Goal: Task Accomplishment & Management: Manage account settings

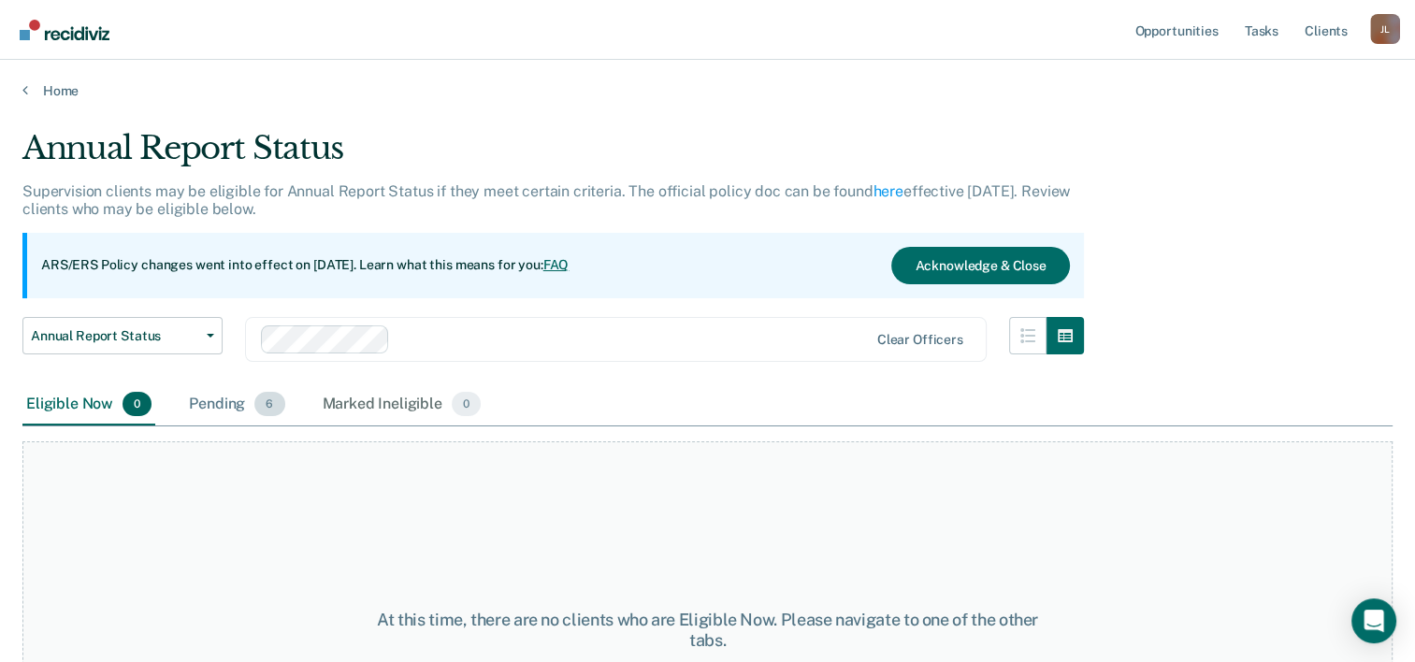
click at [232, 404] on div "Pending 6" at bounding box center [236, 404] width 103 height 41
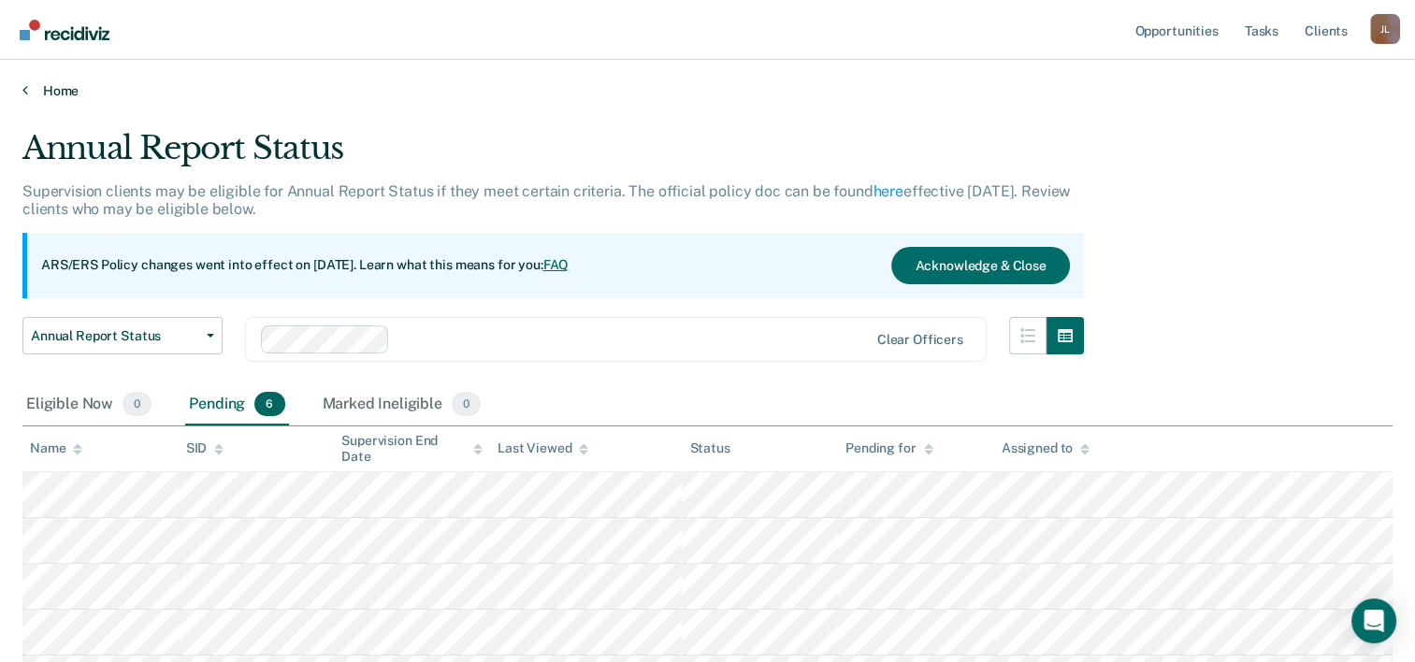
click at [30, 90] on link "Home" at bounding box center [707, 90] width 1370 height 17
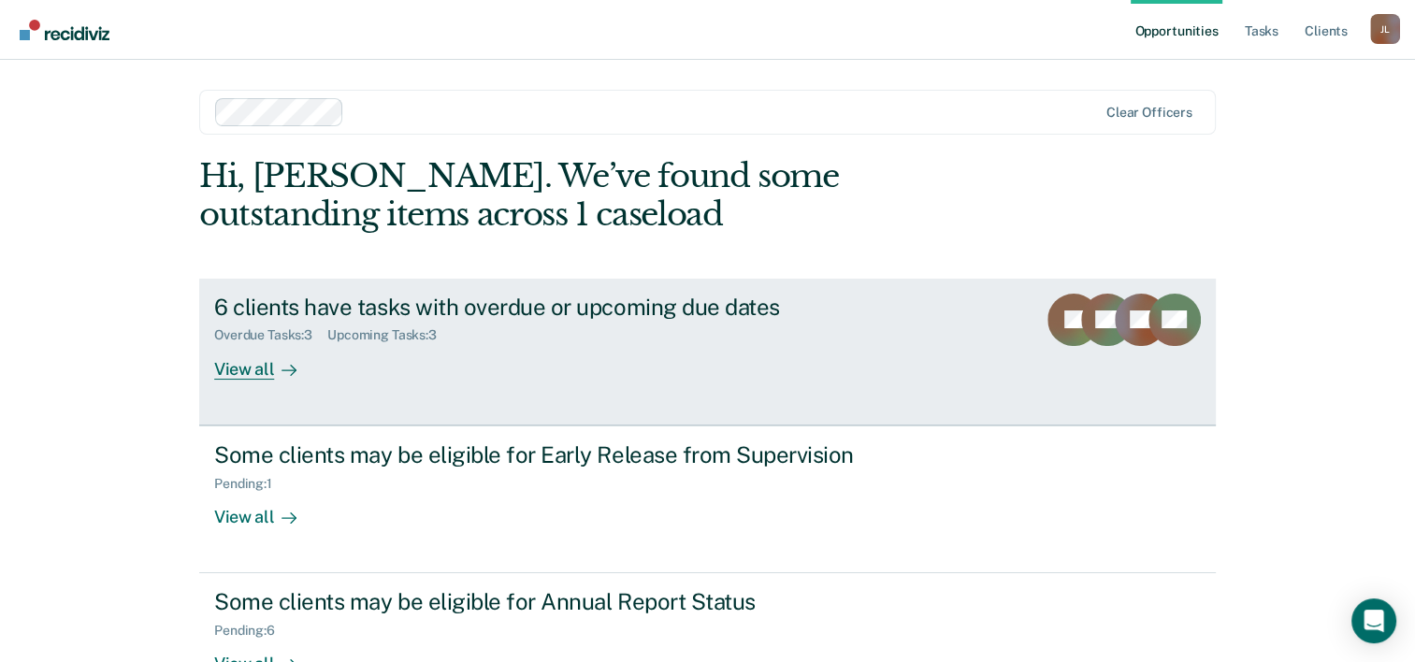
click at [250, 367] on div "View all" at bounding box center [266, 361] width 105 height 36
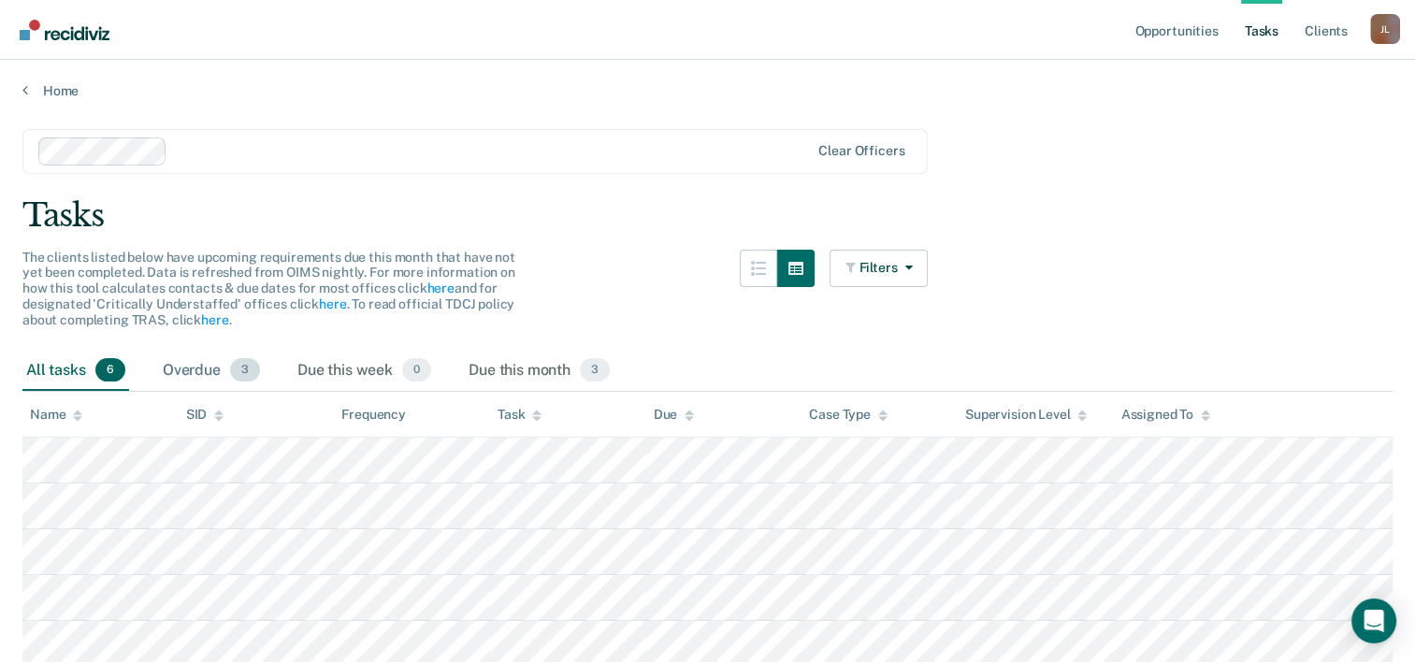
click at [204, 355] on div "Overdue 3" at bounding box center [211, 371] width 105 height 41
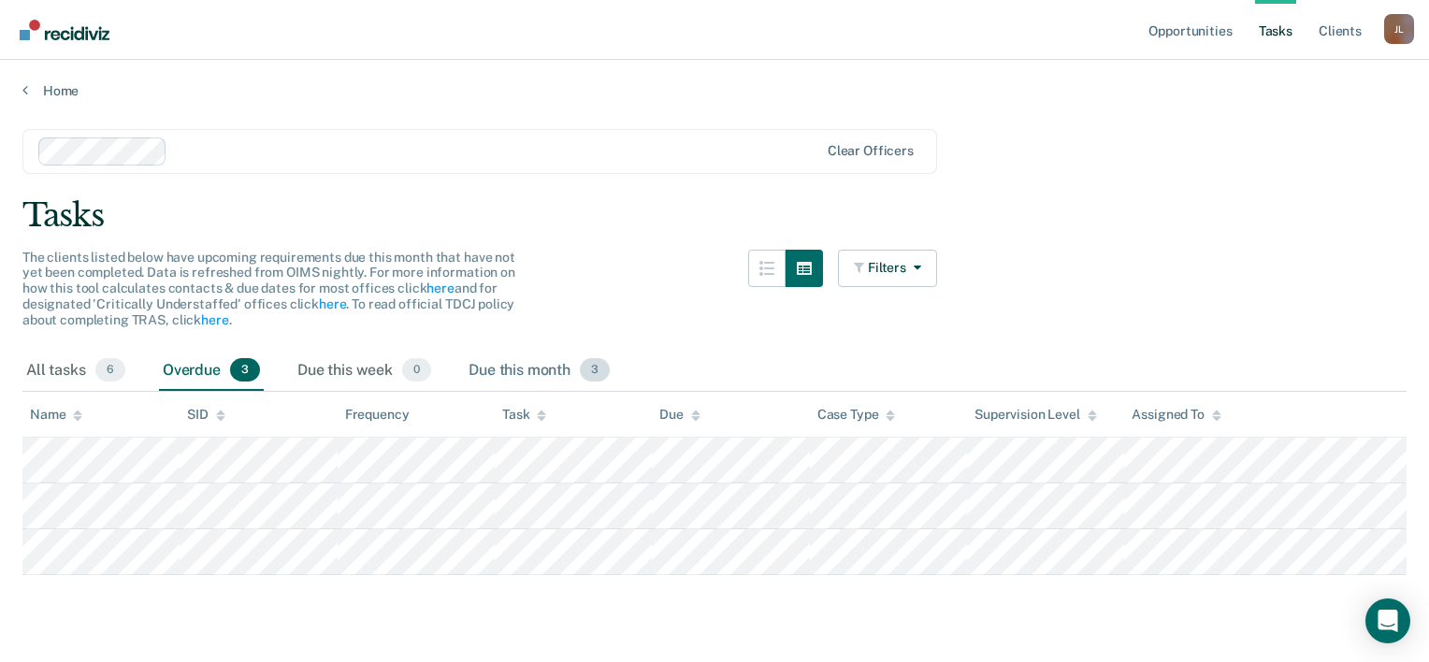
click at [524, 369] on div "Due this month 3" at bounding box center [539, 371] width 149 height 41
click at [73, 368] on div "All tasks 6" at bounding box center [75, 371] width 107 height 41
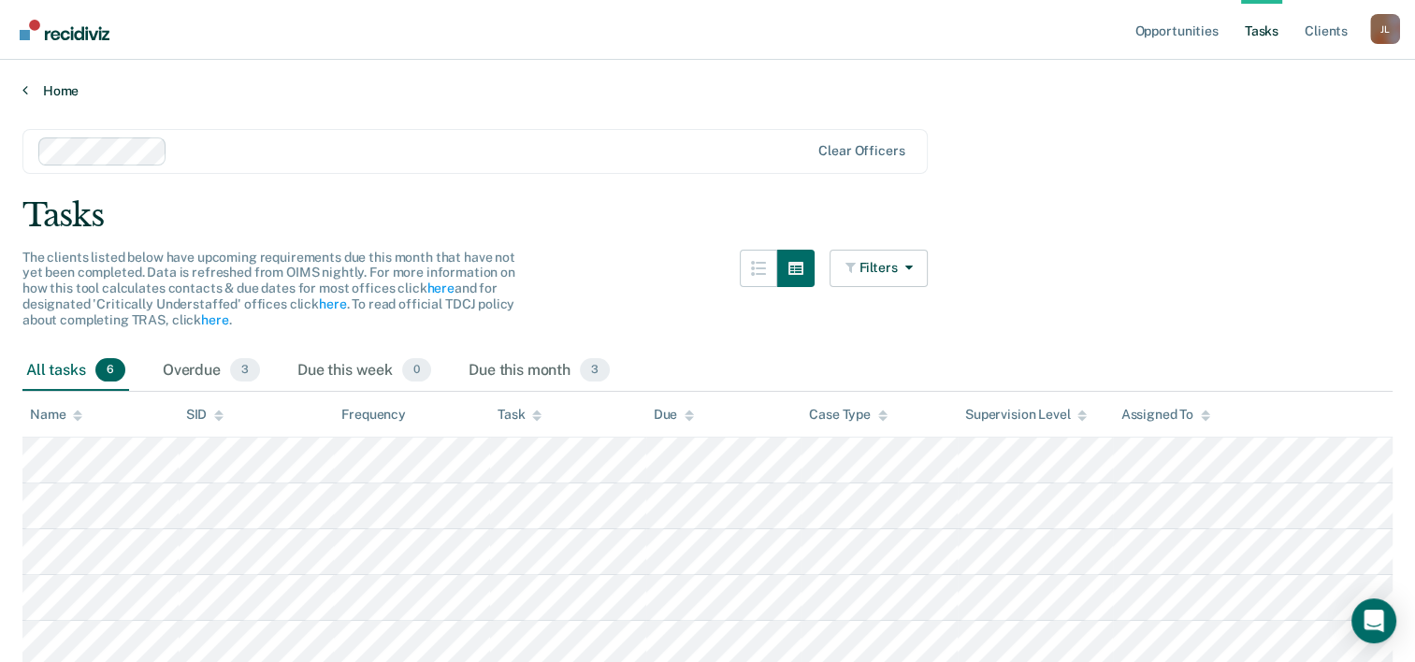
click at [51, 90] on link "Home" at bounding box center [707, 90] width 1370 height 17
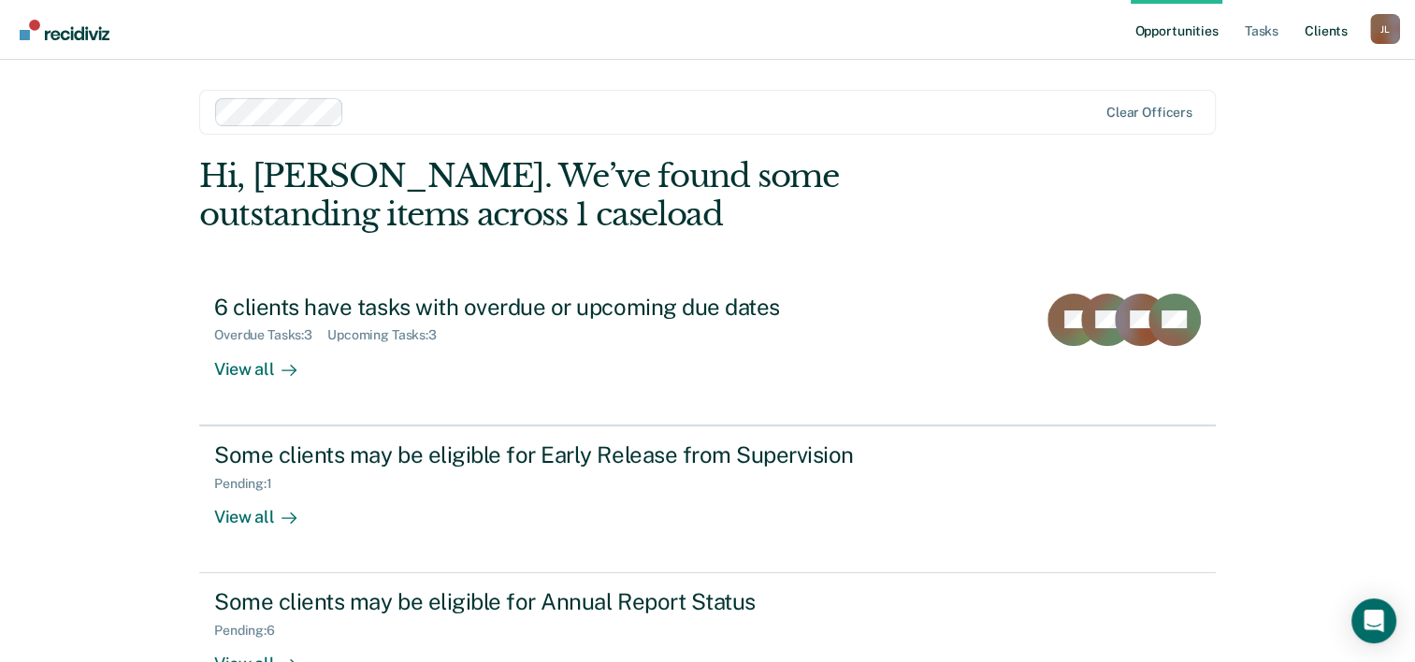
click at [1318, 33] on link "Client s" at bounding box center [1326, 30] width 50 height 60
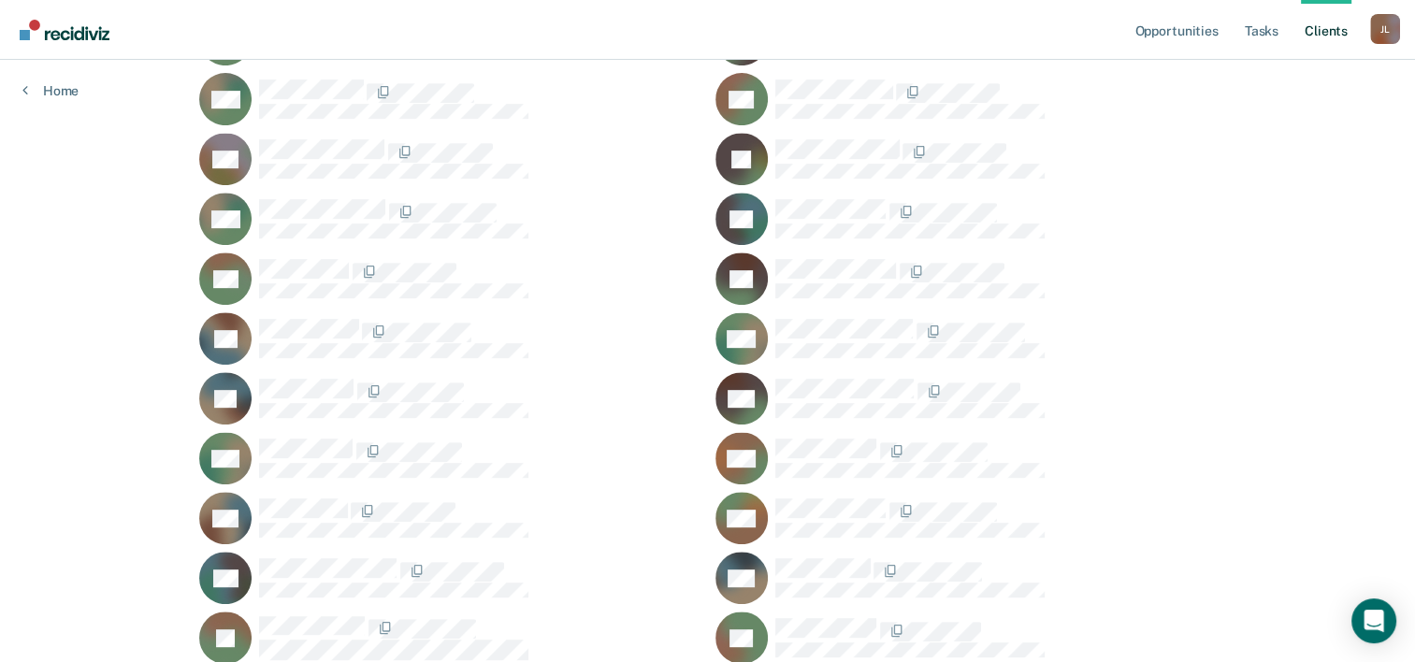
scroll to position [806, 0]
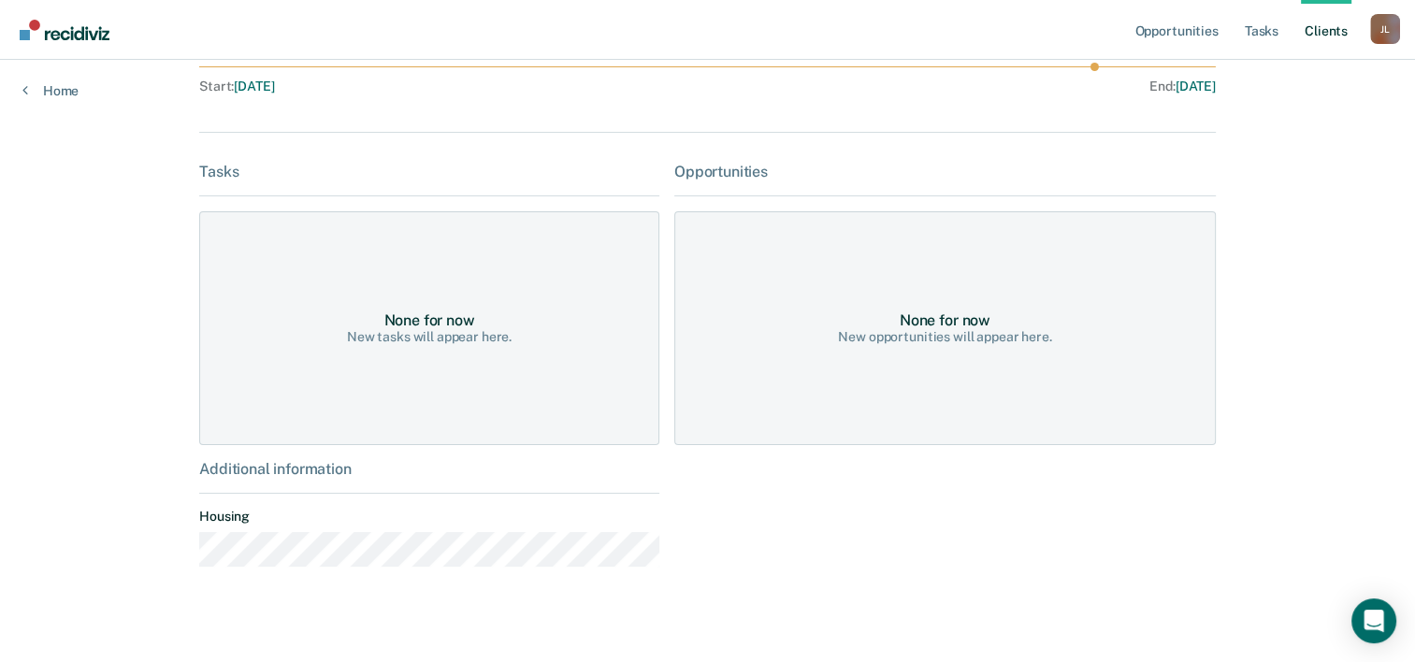
scroll to position [218, 0]
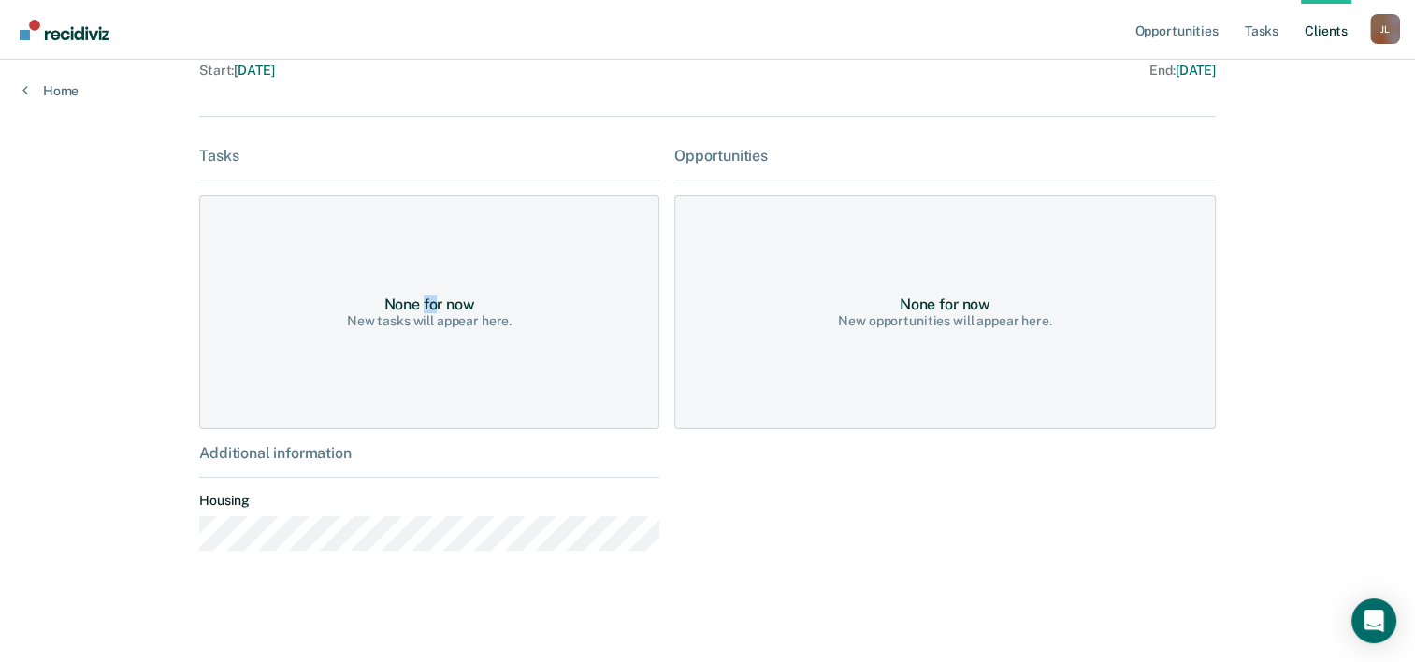
click at [418, 296] on div "None for now" at bounding box center [428, 304] width 91 height 18
click at [961, 302] on div "None for now" at bounding box center [944, 304] width 91 height 18
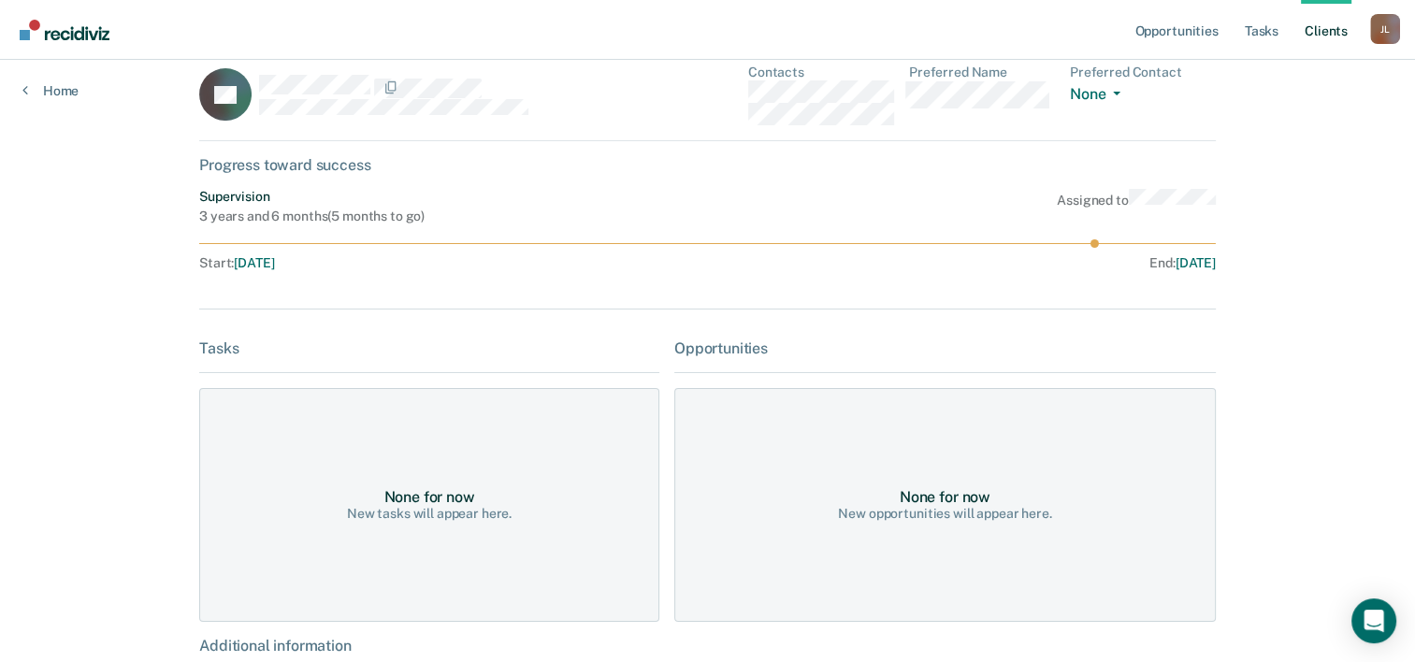
scroll to position [0, 0]
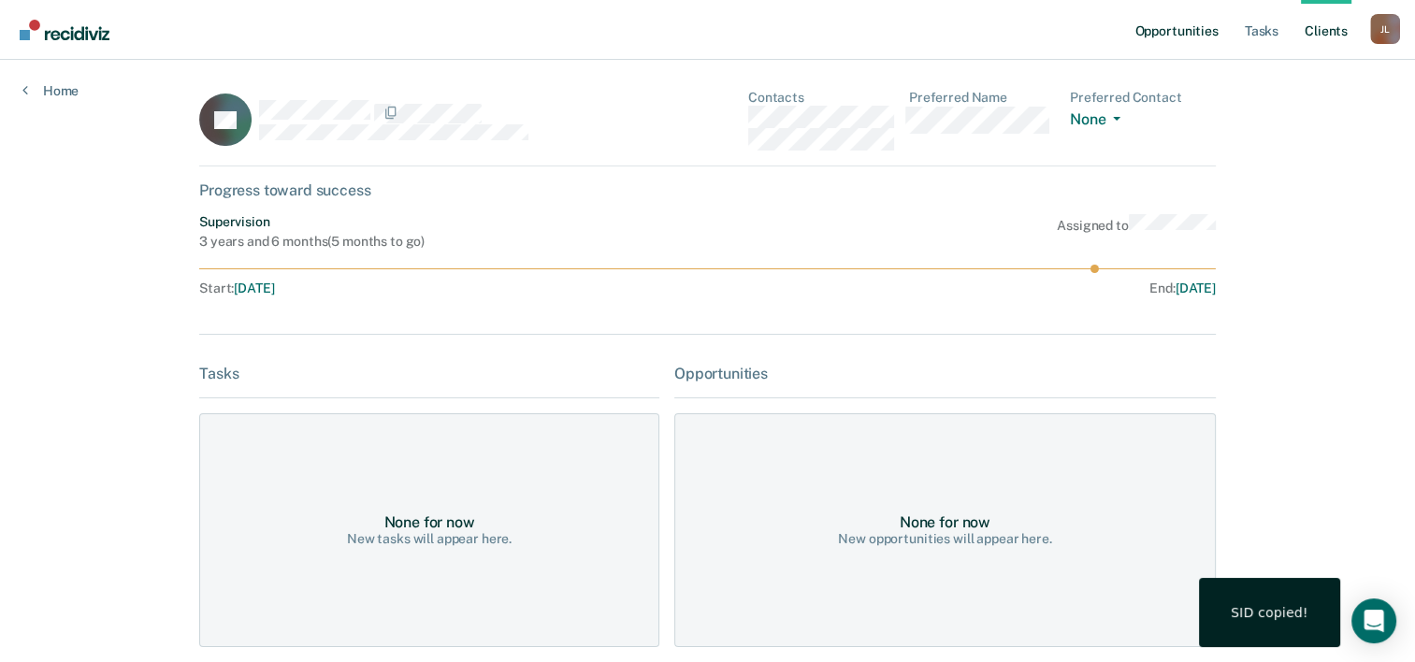
click at [1159, 21] on link "Opportunities" at bounding box center [1175, 30] width 91 height 60
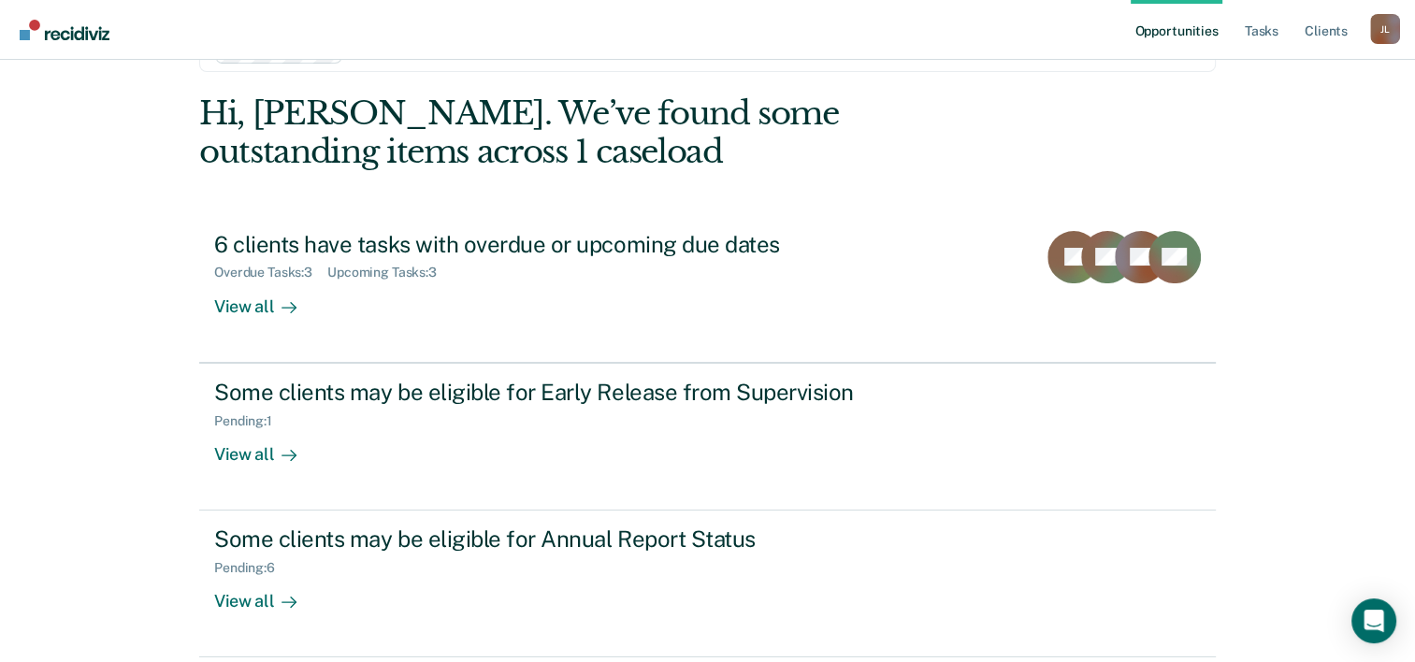
scroll to position [132, 0]
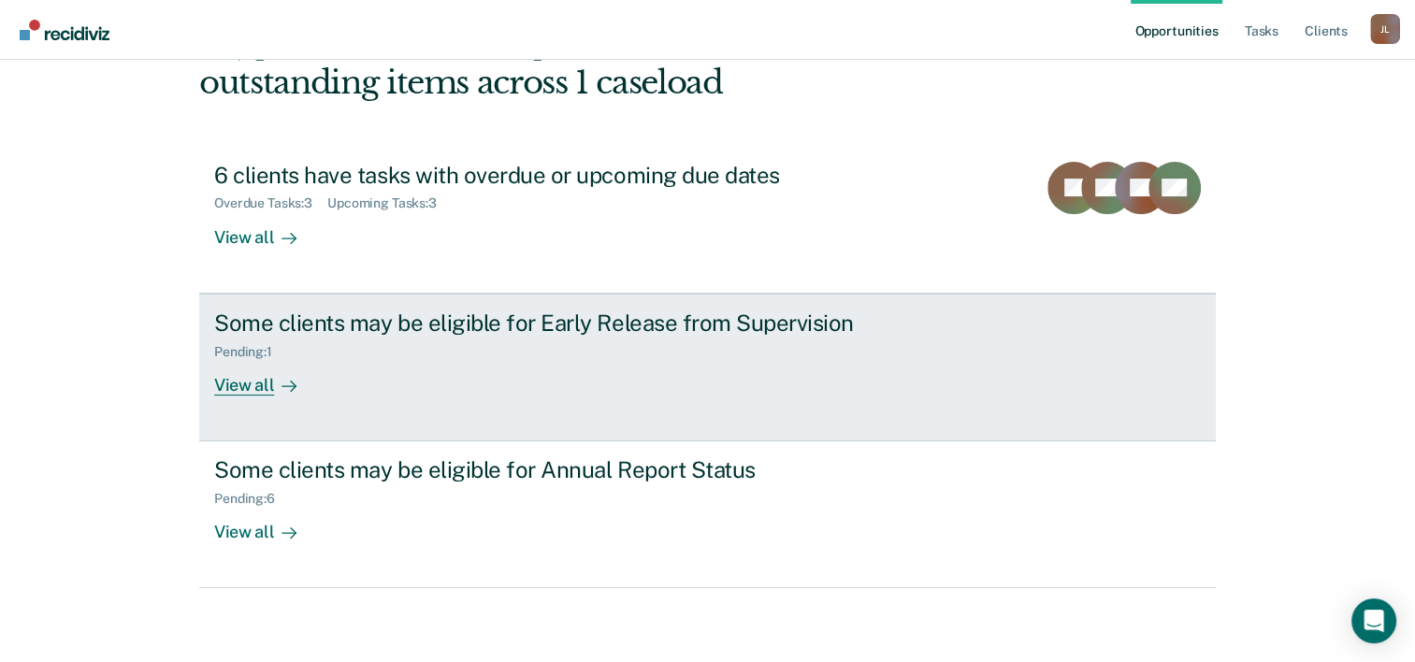
click at [265, 376] on div "View all" at bounding box center [266, 377] width 105 height 36
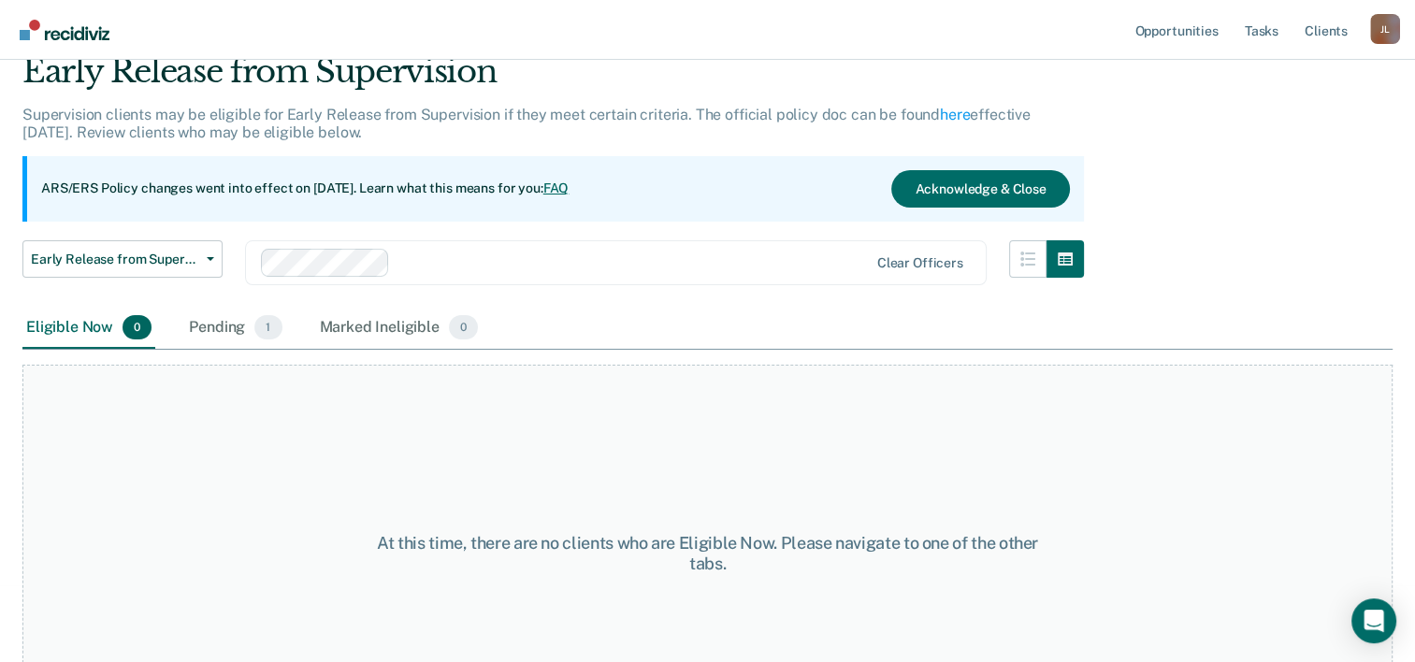
scroll to position [155, 0]
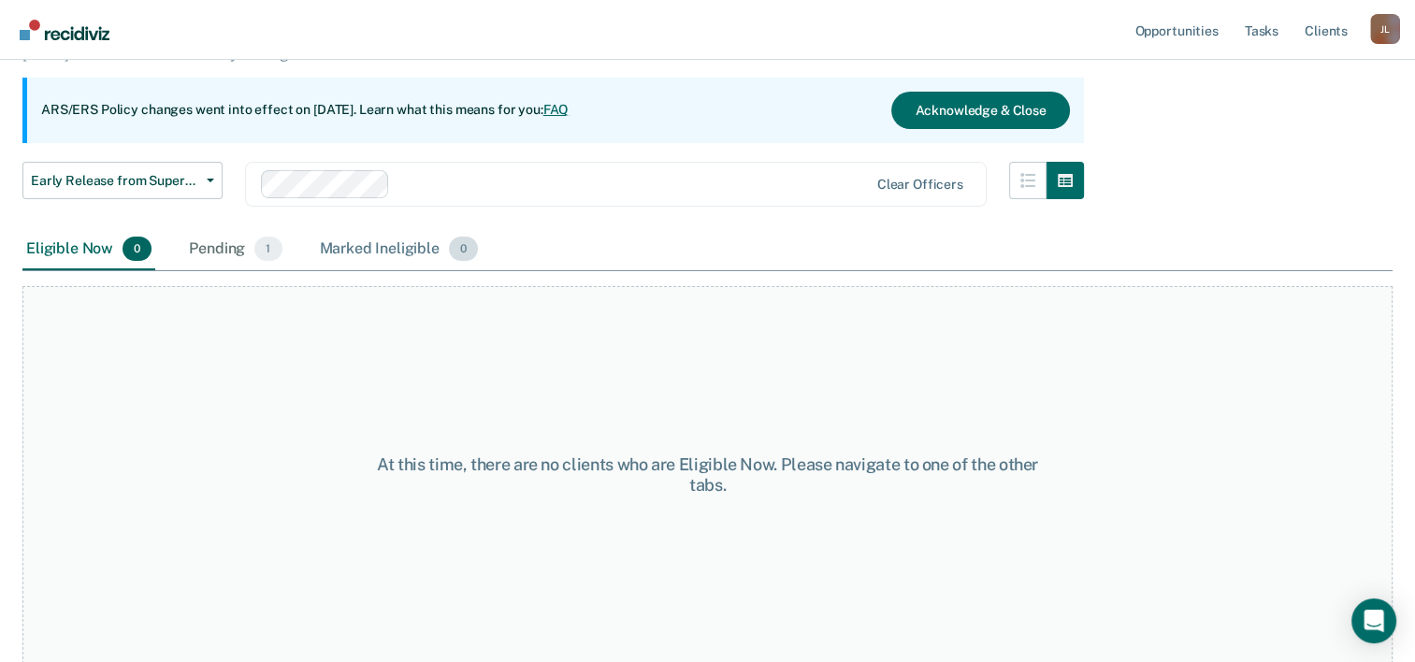
click at [340, 241] on div "Marked Ineligible 0" at bounding box center [399, 249] width 166 height 41
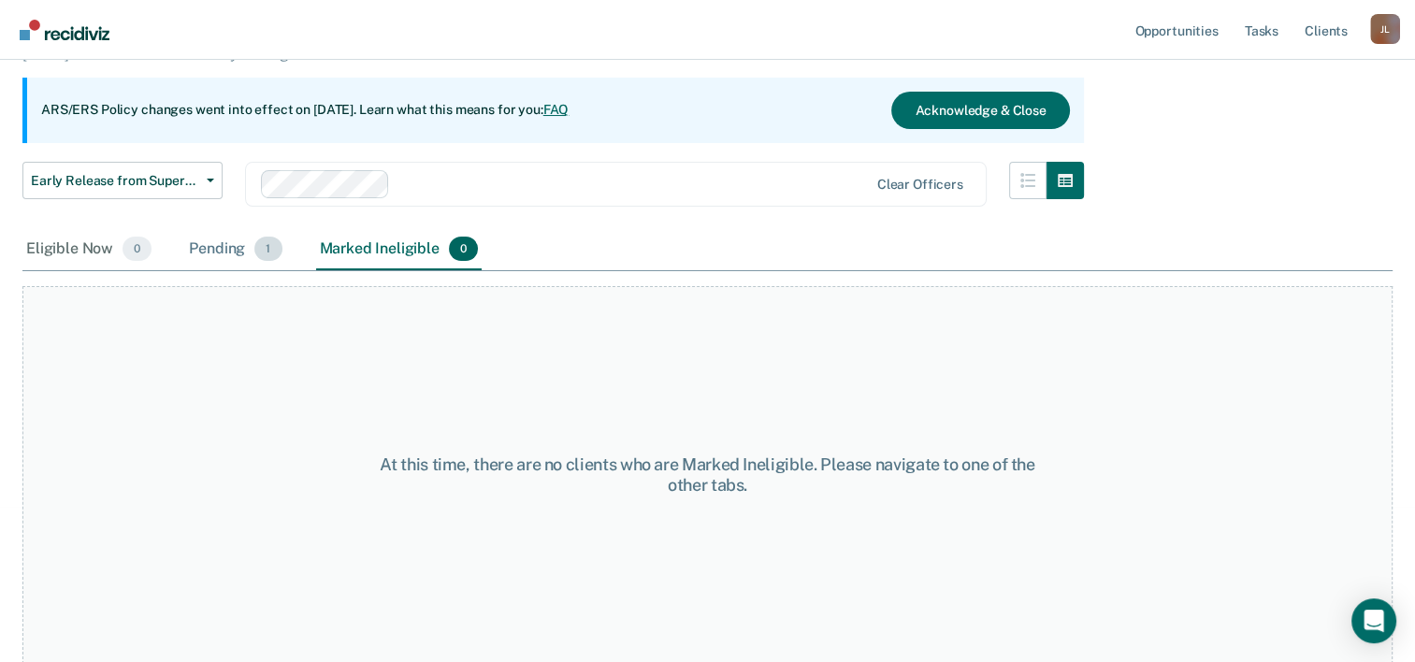
click at [235, 236] on div "Pending 1" at bounding box center [235, 249] width 100 height 41
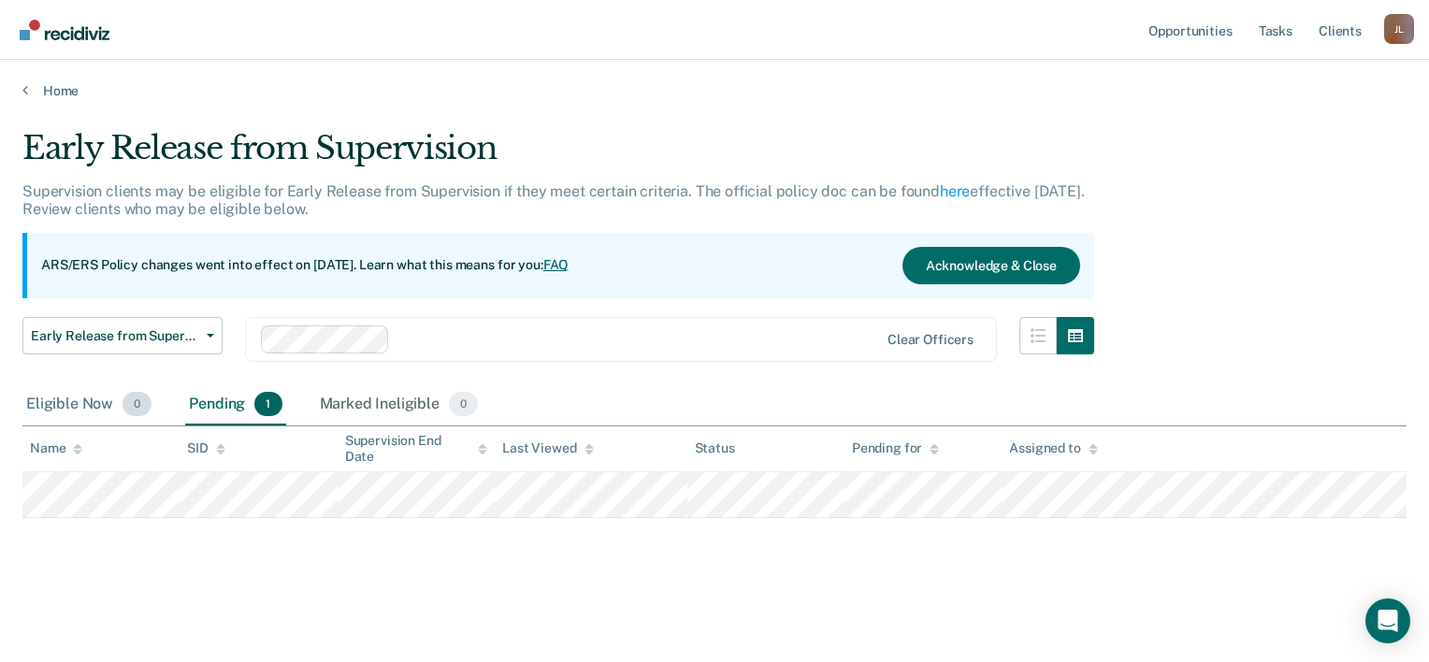
click at [79, 404] on div "Eligible Now 0" at bounding box center [88, 404] width 133 height 41
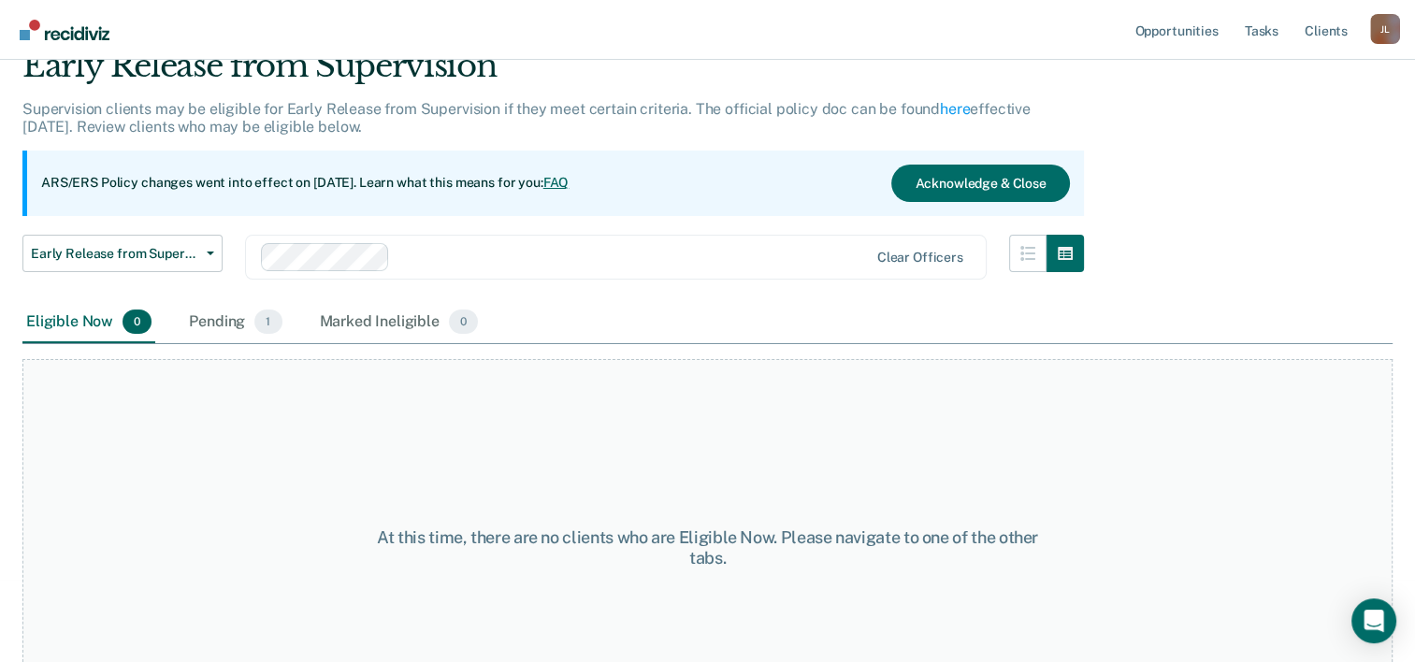
scroll to position [155, 0]
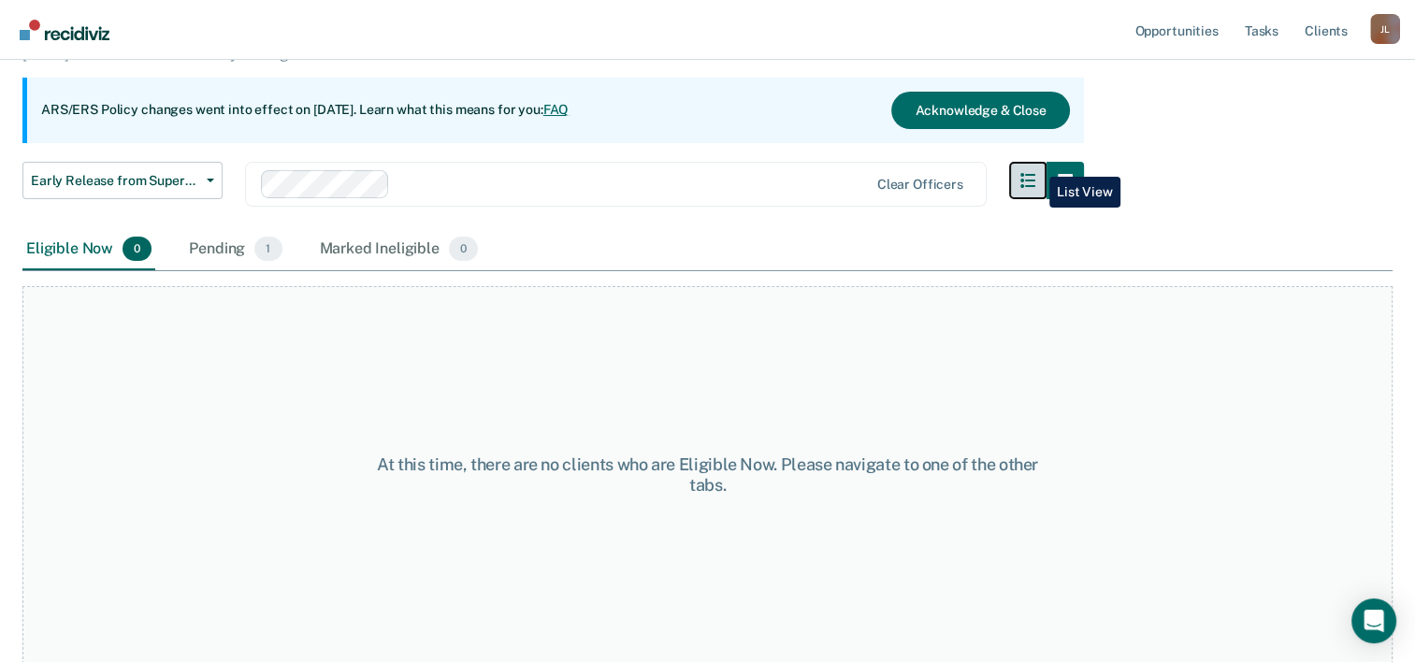
click at [1035, 163] on button "button" at bounding box center [1027, 180] width 37 height 37
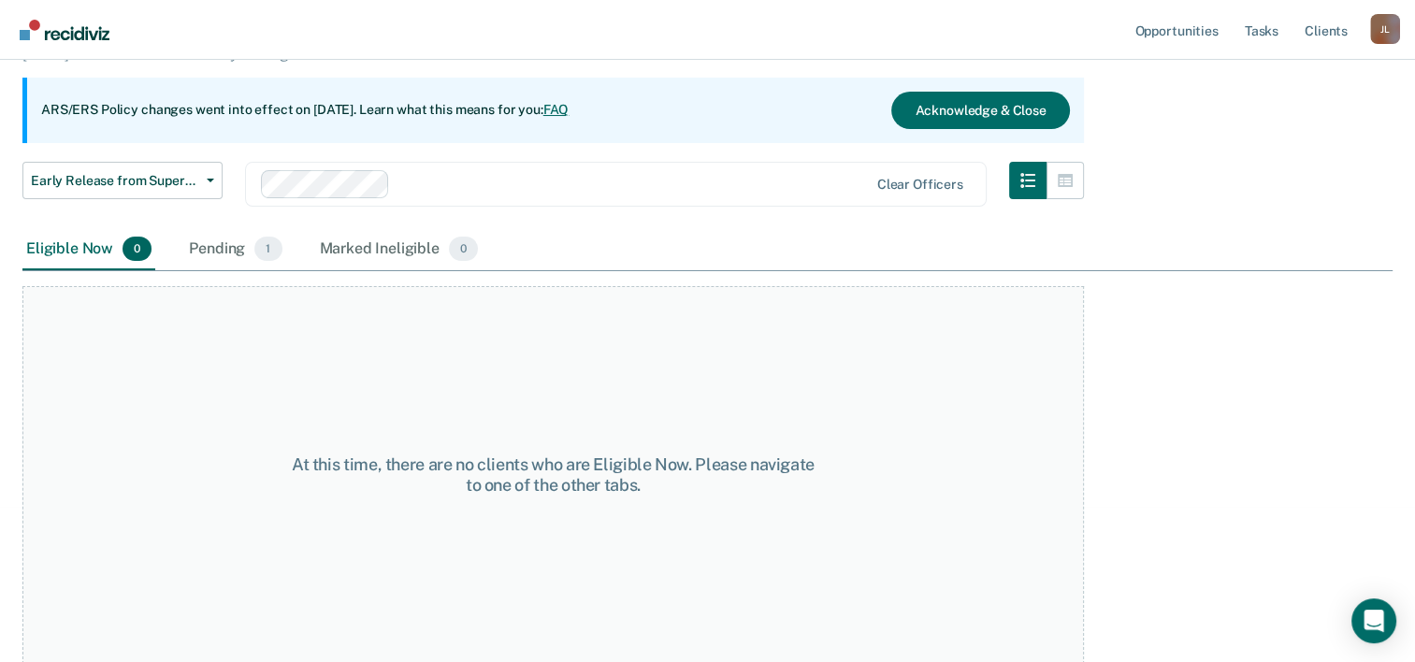
click at [1238, 31] on ul "Opportunities Tasks Client s" at bounding box center [1249, 30] width 239 height 60
click at [1246, 30] on link "Tasks" at bounding box center [1261, 30] width 41 height 60
